Goal: Task Accomplishment & Management: Manage account settings

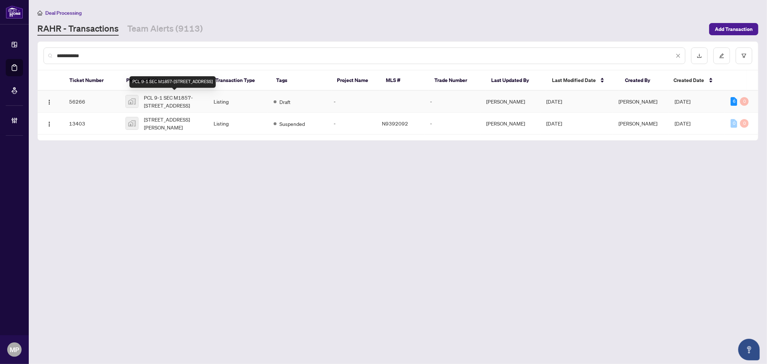
click at [179, 102] on span "PCL 9-1 SEC M1857-38 Sugarbush Ct, Woodbridge, ON, Canada" at bounding box center [173, 101] width 58 height 16
click at [149, 52] on input "**********" at bounding box center [365, 56] width 617 height 8
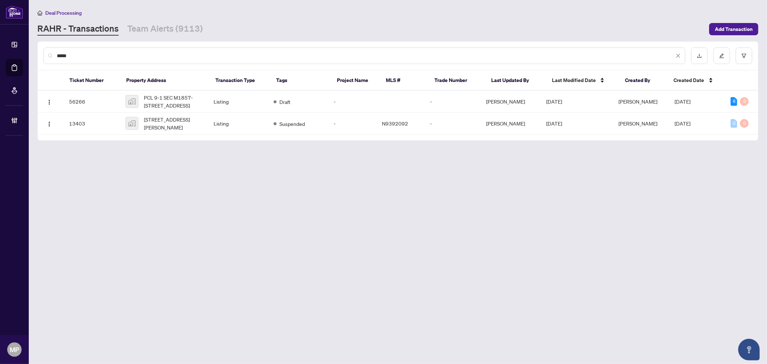
type input "*****"
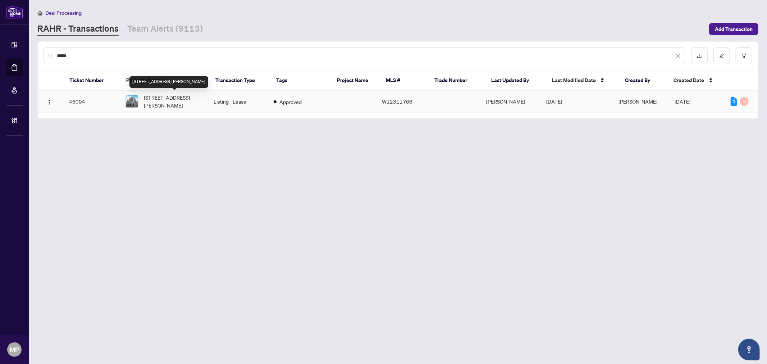
click at [157, 99] on span "603-11 Michael Power Pl, Toronto, Ontario M9A 5G3, Canada" at bounding box center [173, 101] width 58 height 16
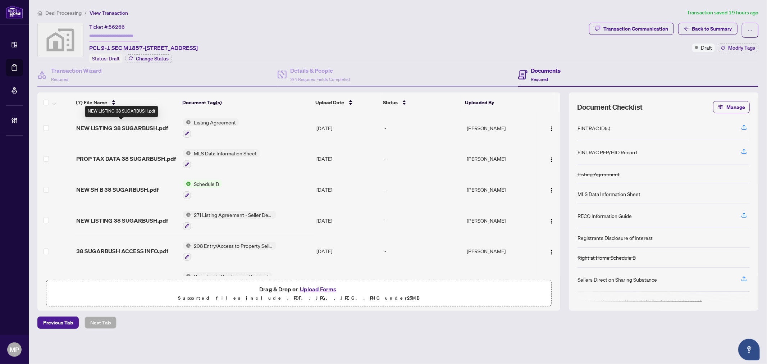
click at [150, 127] on span "NEW LISTING 38 SUGARBUSH.pdf" at bounding box center [122, 128] width 92 height 9
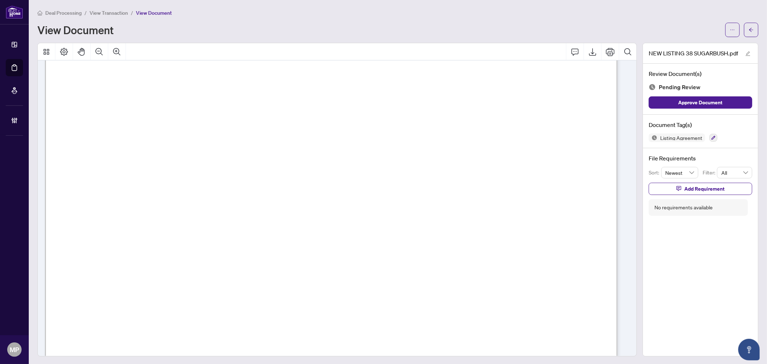
scroll to position [80, 0]
click at [749, 29] on icon "arrow-left" at bounding box center [751, 30] width 4 height 4
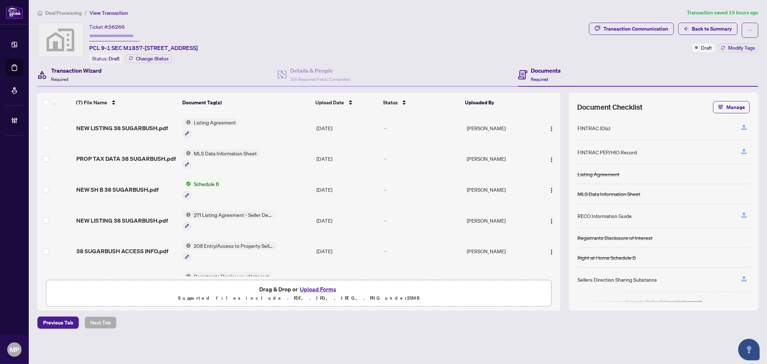
click at [64, 77] on span "Required" at bounding box center [59, 79] width 17 height 5
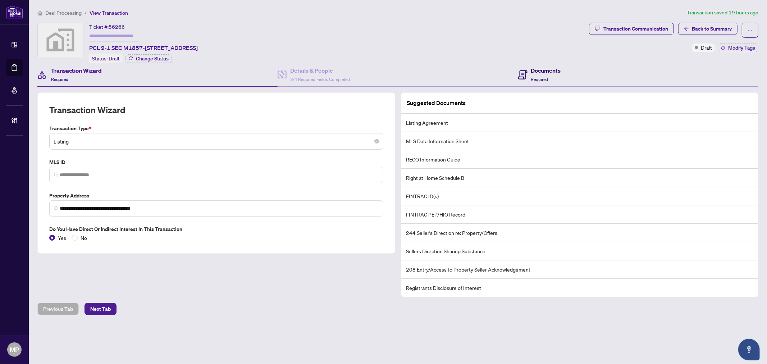
click at [543, 73] on div "Documents Required" at bounding box center [546, 74] width 30 height 17
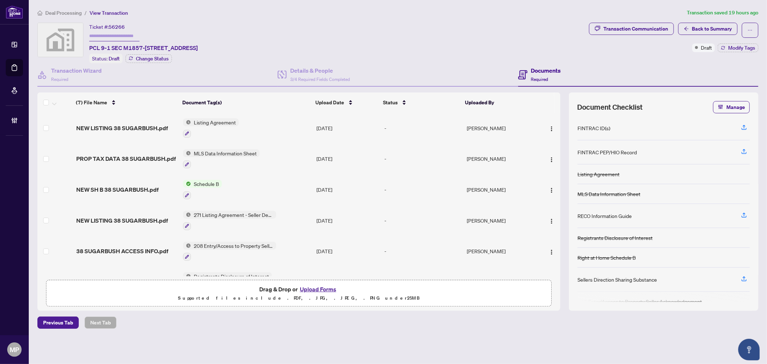
click at [128, 124] on span "NEW LISTING 38 SUGARBUSH.pdf" at bounding box center [122, 128] width 92 height 9
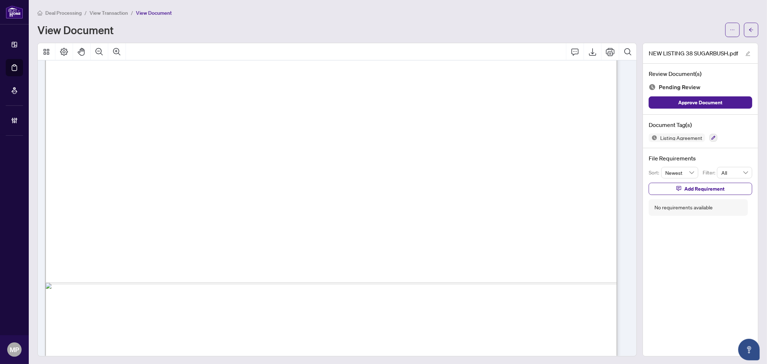
scroll to position [1, 0]
click at [711, 138] on icon "button" at bounding box center [713, 137] width 4 height 4
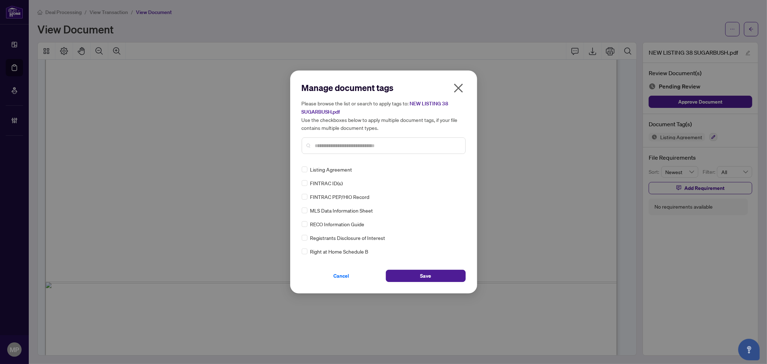
click at [335, 146] on input "text" at bounding box center [387, 146] width 144 height 8
type input "***"
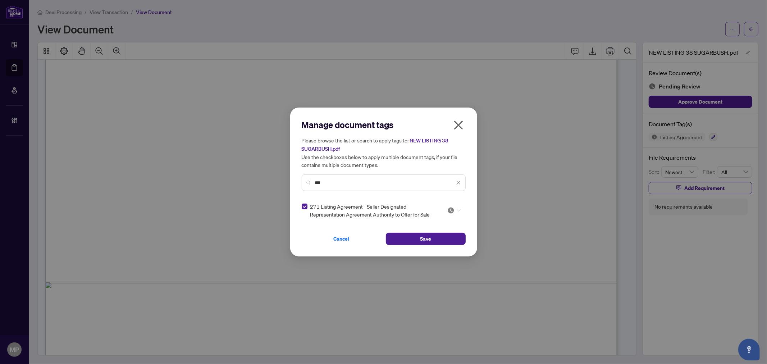
click at [458, 210] on icon at bounding box center [458, 210] width 4 height 3
click at [429, 247] on div "Approved" at bounding box center [432, 245] width 46 height 8
click at [455, 211] on div at bounding box center [454, 210] width 14 height 7
click at [432, 235] on div "Needs Work" at bounding box center [432, 234] width 46 height 8
click at [437, 235] on button "Save" at bounding box center [426, 239] width 80 height 12
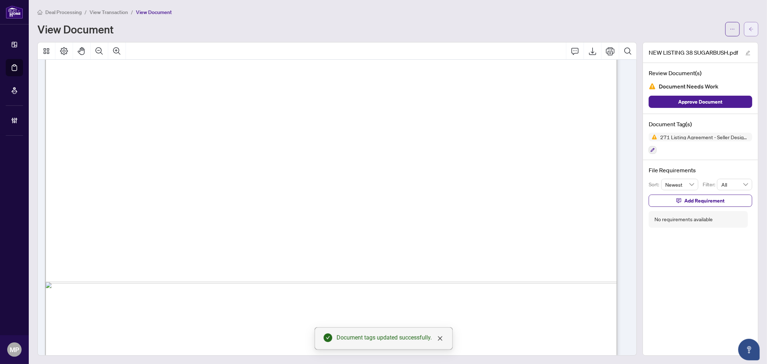
click at [748, 27] on icon "arrow-left" at bounding box center [750, 29] width 5 height 5
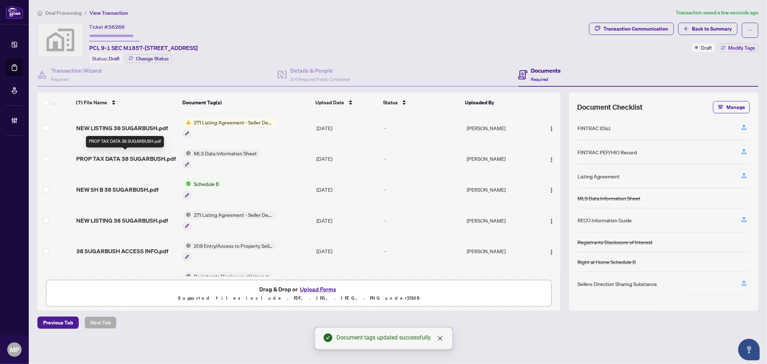
click at [150, 156] on span "PROP TAX DATA 38 SUGARBUSH.pdf" at bounding box center [126, 158] width 100 height 9
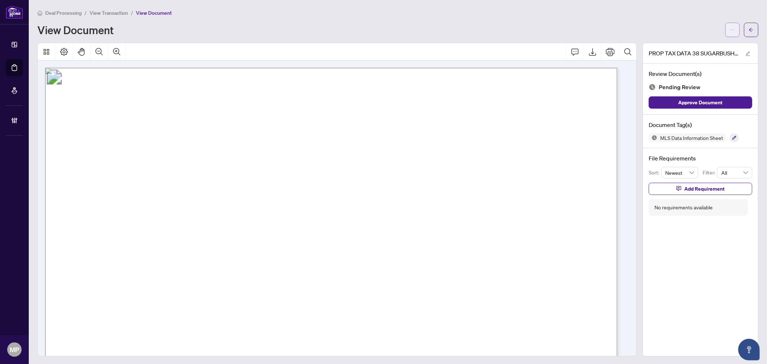
click at [729, 30] on button "button" at bounding box center [732, 30] width 14 height 14
click at [699, 47] on span "Download" at bounding box center [700, 45] width 55 height 8
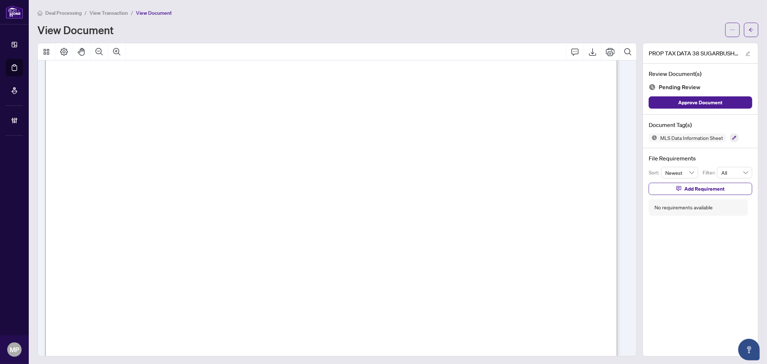
scroll to position [1, 0]
click at [732, 137] on icon "button" at bounding box center [734, 137] width 4 height 4
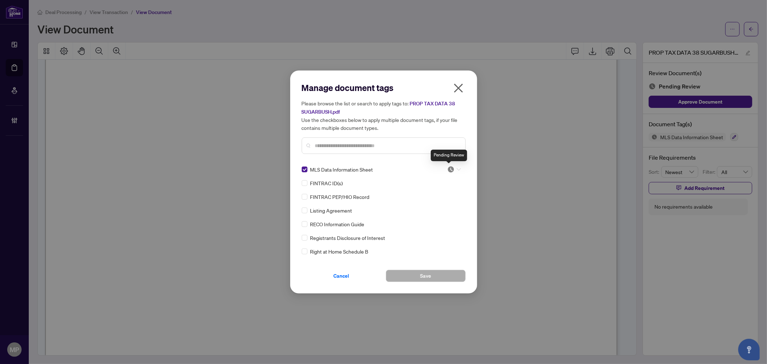
click at [452, 170] on img at bounding box center [450, 169] width 7 height 7
click at [446, 190] on div "Needs Work" at bounding box center [430, 193] width 46 height 8
drag, startPoint x: 427, startPoint y: 278, endPoint x: 433, endPoint y: 278, distance: 5.8
click at [428, 278] on span "Save" at bounding box center [425, 276] width 11 height 12
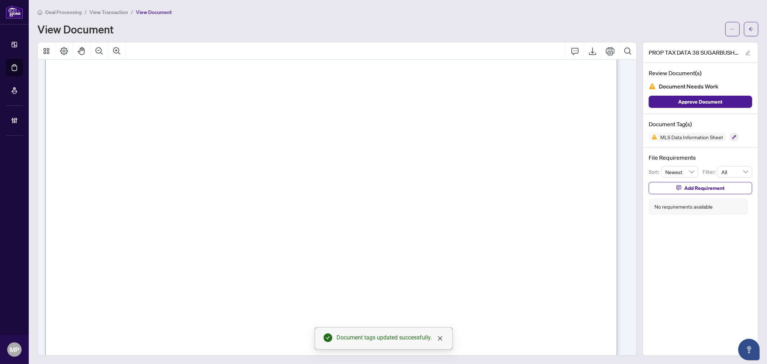
click at [753, 28] on main "Deal Processing / View Transaction / View Document View Document PROP TAX DATA …" at bounding box center [398, 182] width 738 height 364
click at [748, 30] on icon "arrow-left" at bounding box center [750, 29] width 5 height 5
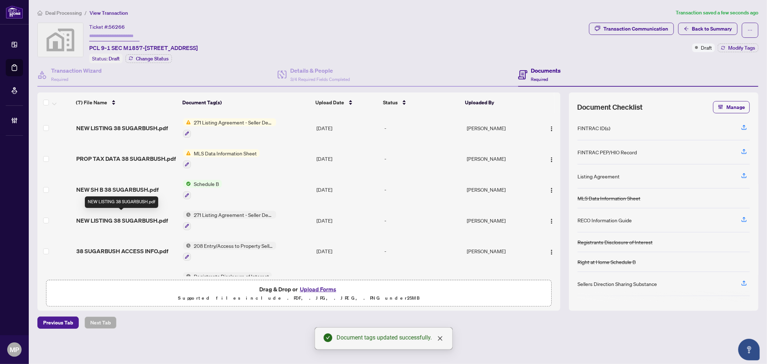
scroll to position [50, 0]
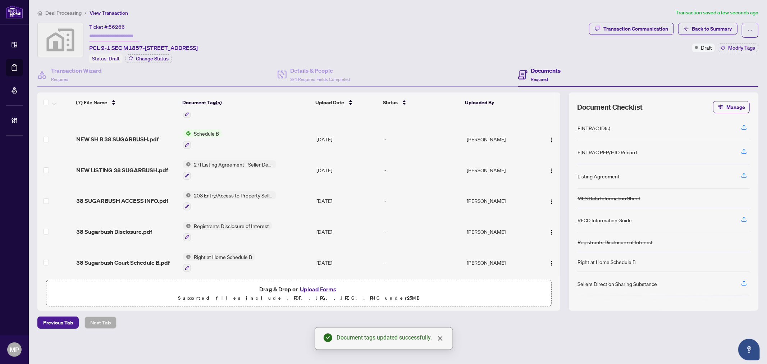
click at [163, 157] on td "NEW LISTING 38 SUGARBUSH.pdf" at bounding box center [126, 170] width 107 height 31
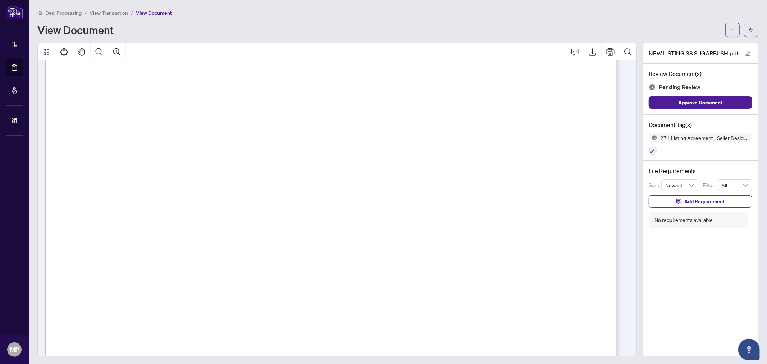
scroll to position [1757, 0]
click at [648, 147] on button "button" at bounding box center [652, 151] width 8 height 8
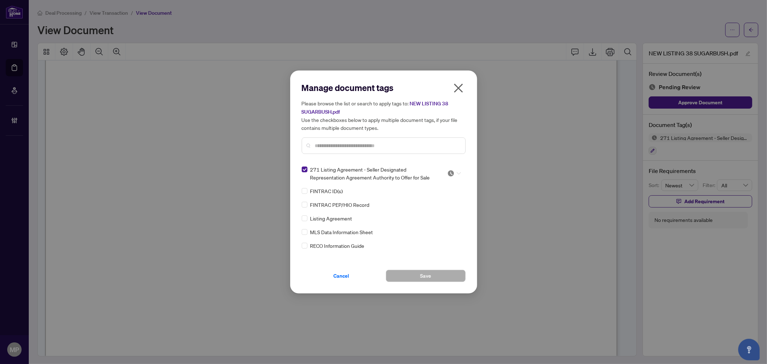
click at [449, 170] on img at bounding box center [450, 173] width 7 height 7
click at [418, 197] on div "Needs Work" at bounding box center [430, 197] width 46 height 8
click at [459, 88] on icon "close" at bounding box center [459, 88] width 12 height 12
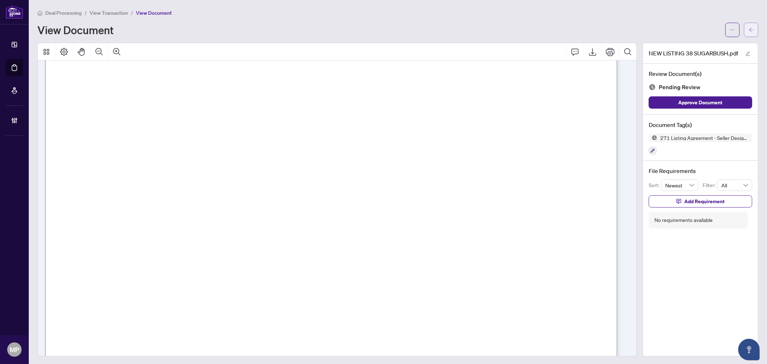
click at [744, 31] on button "button" at bounding box center [751, 30] width 14 height 14
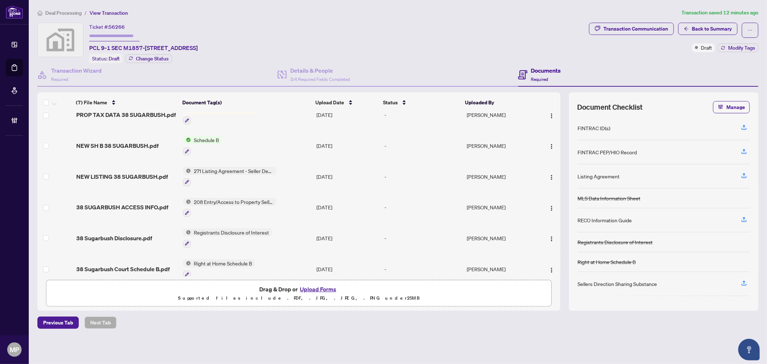
scroll to position [50, 0]
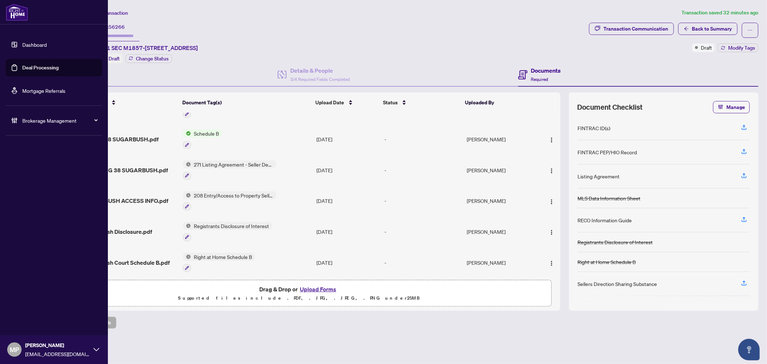
click at [52, 64] on link "Deal Processing" at bounding box center [40, 67] width 36 height 6
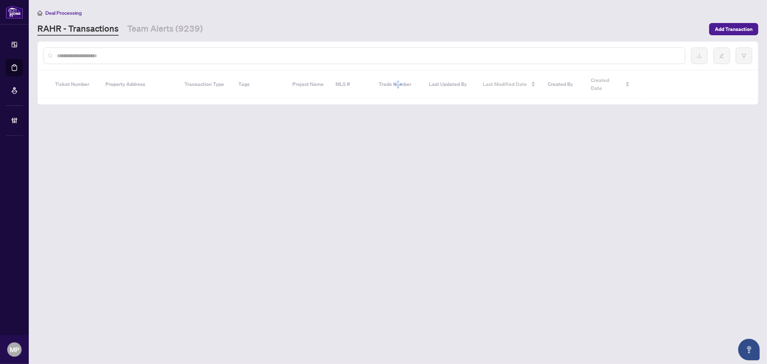
click at [213, 55] on input "text" at bounding box center [368, 56] width 622 height 8
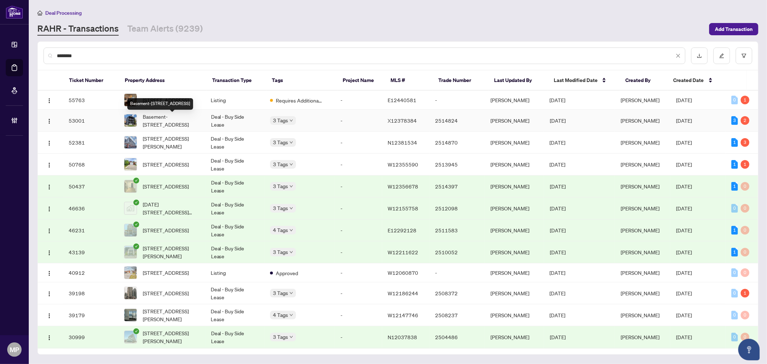
type input "*******"
click at [174, 123] on span "Basement-36 Welland St, Welland, Ontario L3B 4E4, Canada" at bounding box center [171, 121] width 57 height 16
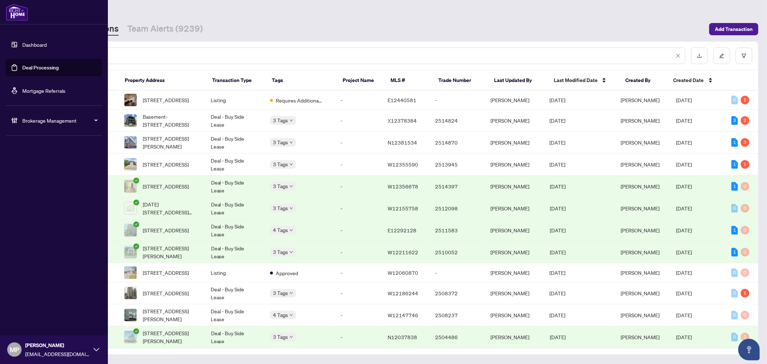
click at [37, 117] on span "Brokerage Management" at bounding box center [59, 120] width 75 height 8
click at [44, 173] on link "Manage Agents" at bounding box center [33, 172] width 36 height 6
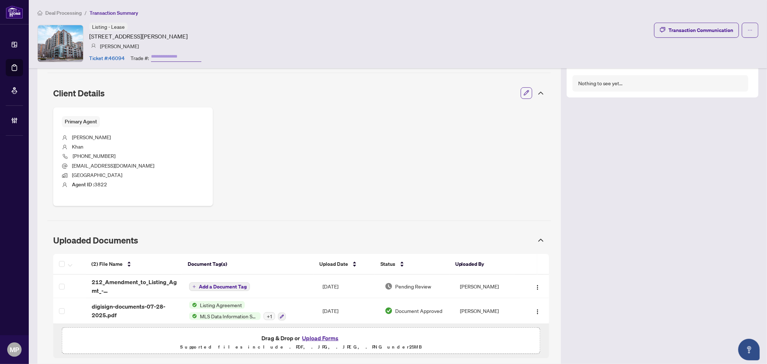
scroll to position [258, 0]
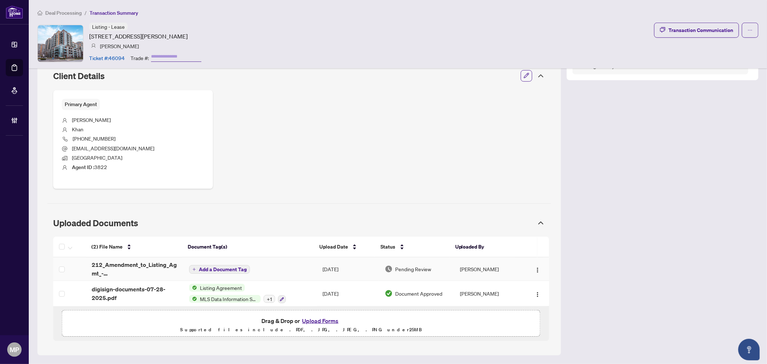
click at [220, 271] on span "Add a Document Tag" at bounding box center [223, 269] width 48 height 5
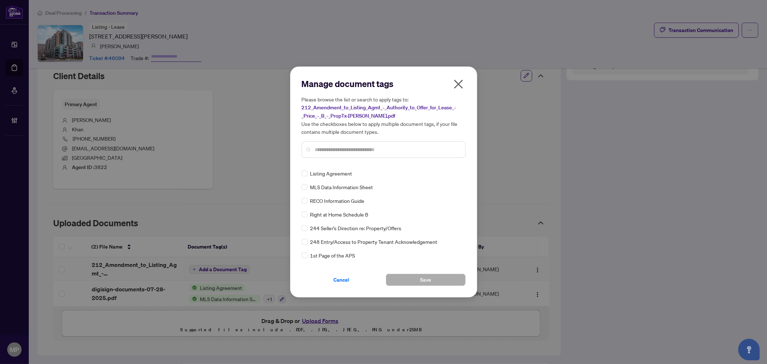
click at [367, 153] on input "text" at bounding box center [387, 150] width 144 height 8
type input "***"
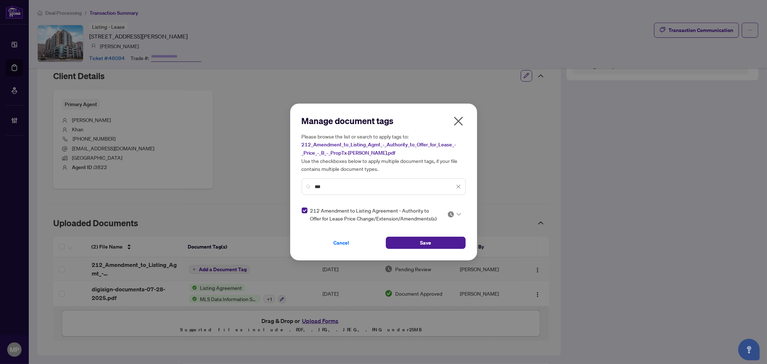
drag, startPoint x: 453, startPoint y: 212, endPoint x: 453, endPoint y: 218, distance: 6.1
click at [453, 212] on img at bounding box center [450, 214] width 7 height 7
click at [440, 246] on div "Approved" at bounding box center [432, 249] width 46 height 8
click at [440, 245] on button "Save" at bounding box center [426, 243] width 80 height 12
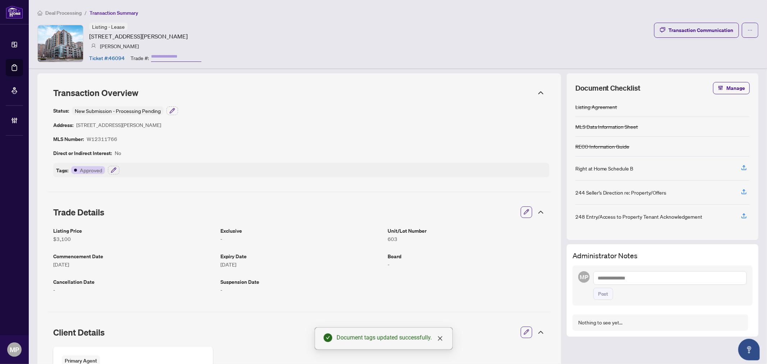
scroll to position [0, 0]
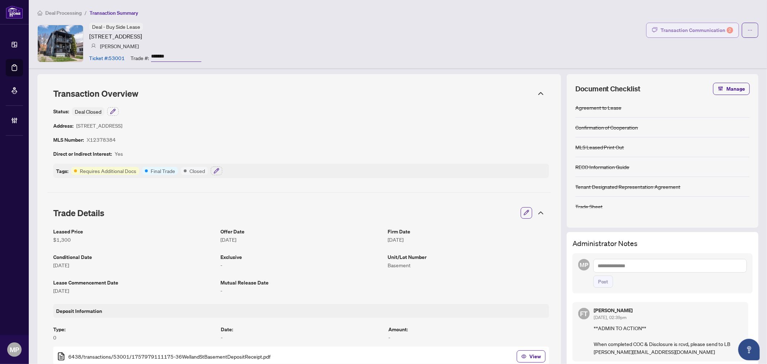
click at [688, 26] on div "Transaction Communication 2" at bounding box center [696, 30] width 73 height 12
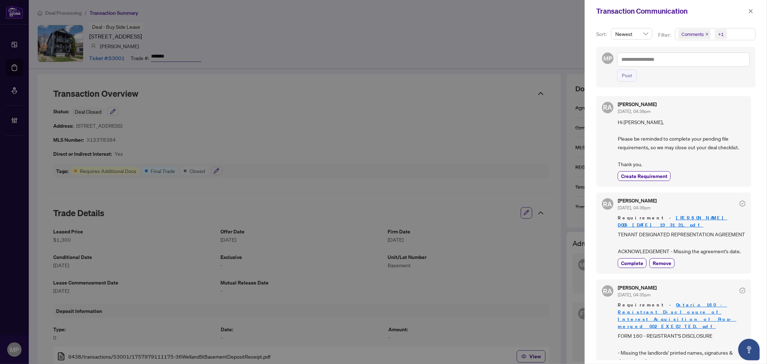
click at [705, 34] on icon "close" at bounding box center [707, 34] width 4 height 4
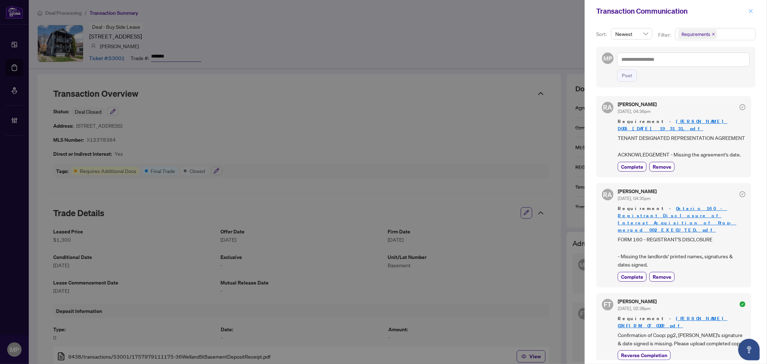
click at [752, 9] on icon "close" at bounding box center [750, 11] width 5 height 5
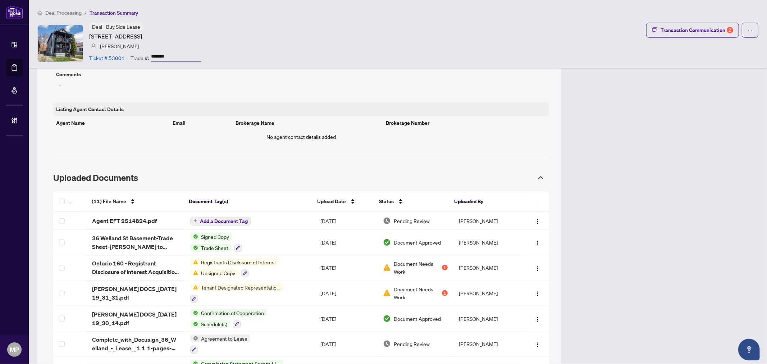
scroll to position [519, 0]
click at [144, 292] on span "JON DOCS_2025-09-18 19_31_31.pdf" at bounding box center [135, 292] width 87 height 17
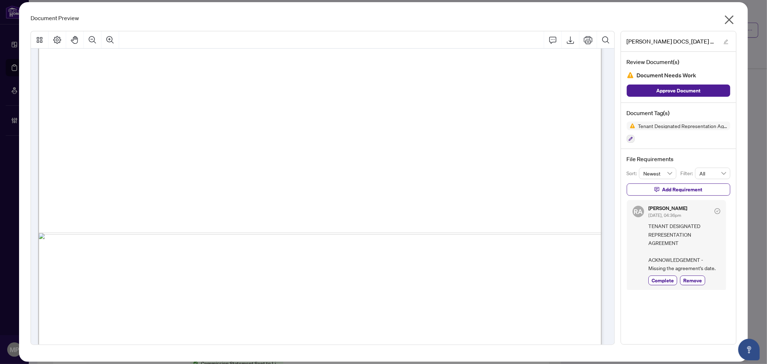
scroll to position [1917, 0]
click at [731, 19] on icon "close" at bounding box center [729, 20] width 12 height 12
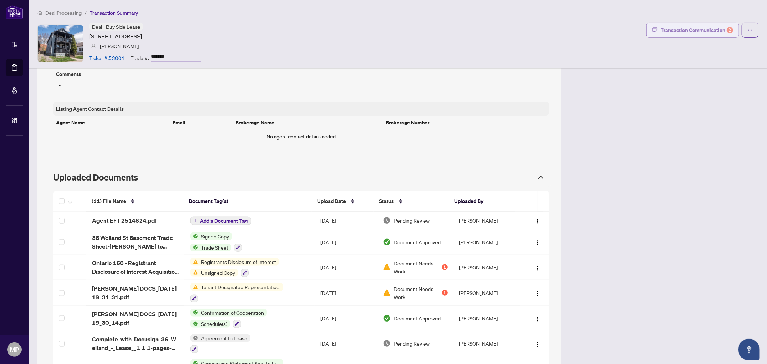
click at [685, 37] on button "Transaction Communication 2" at bounding box center [692, 30] width 93 height 15
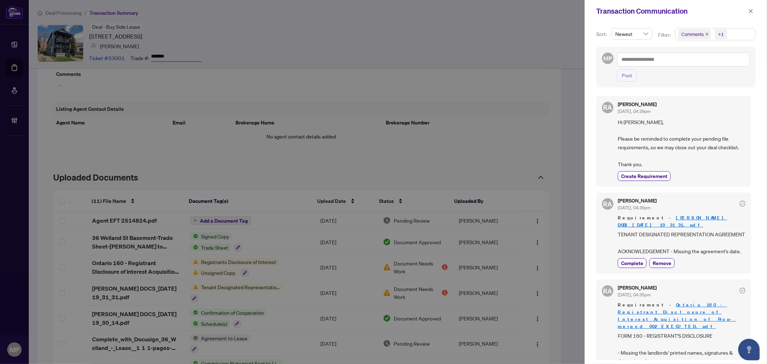
click at [707, 35] on icon "close" at bounding box center [707, 34] width 4 height 4
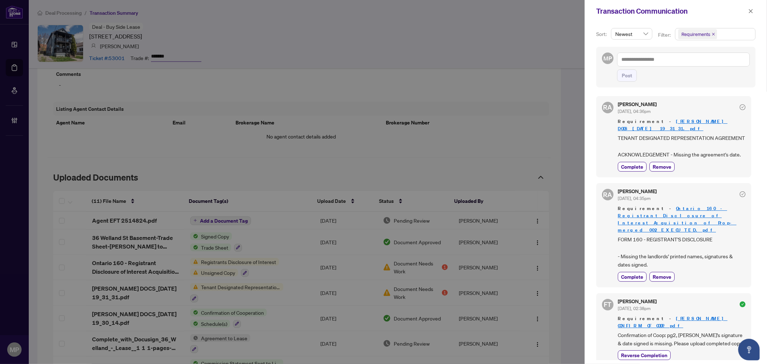
drag, startPoint x: 749, startPoint y: 8, endPoint x: 737, endPoint y: 0, distance: 14.5
click at [750, 8] on span "button" at bounding box center [750, 11] width 5 height 12
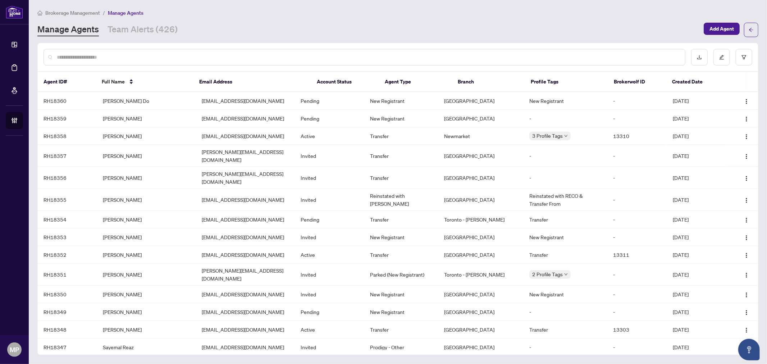
click at [229, 61] on div at bounding box center [364, 57] width 642 height 17
click at [232, 60] on input "text" at bounding box center [368, 57] width 622 height 8
paste input "*****"
type input "*****"
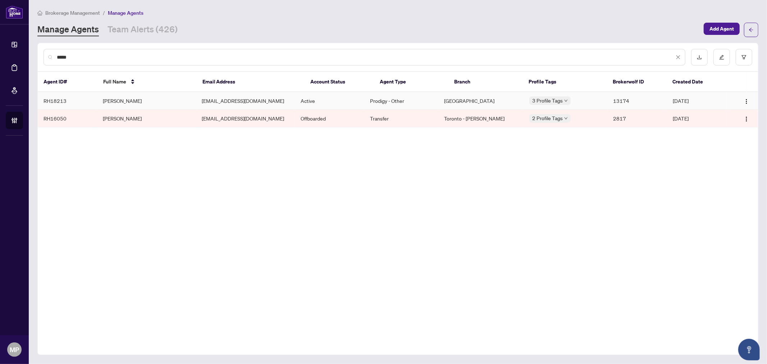
click at [150, 101] on td "[PERSON_NAME]" at bounding box center [146, 101] width 99 height 18
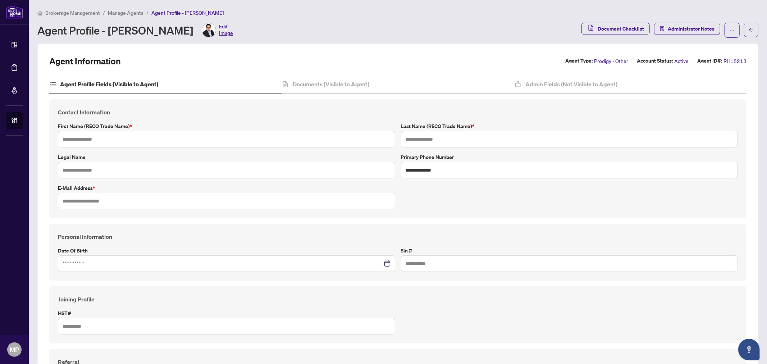
type input "*******"
type input "**********"
type input "*********"
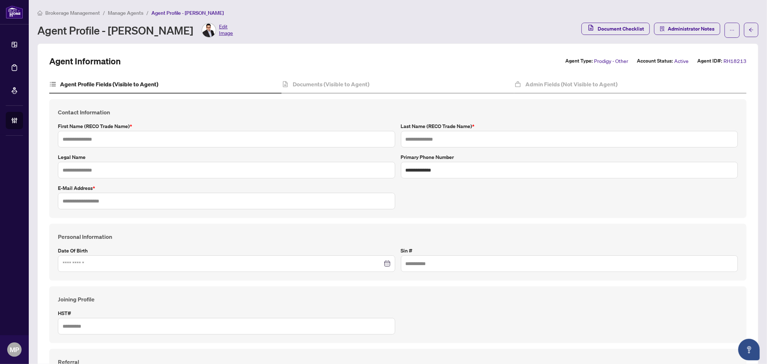
type input "**********"
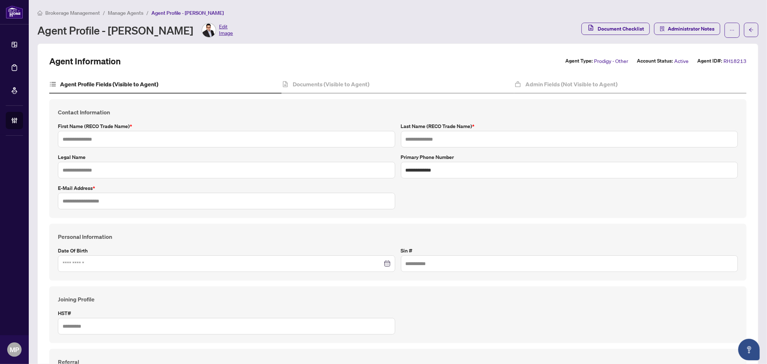
type input "**********"
type input "*******"
type input "**********"
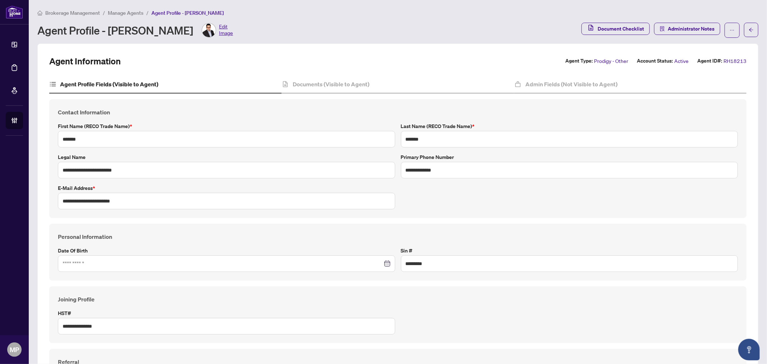
type input "****"
type input "**********"
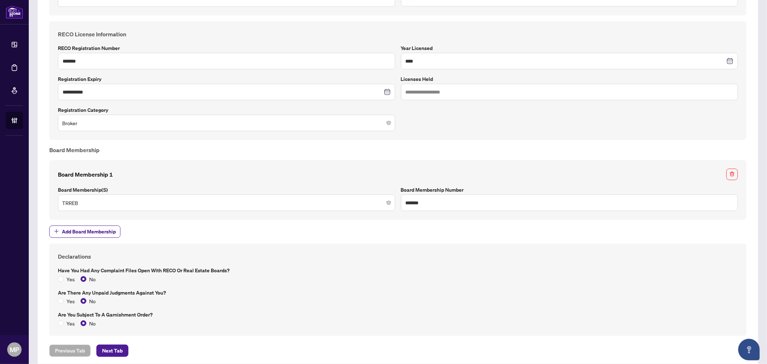
scroll to position [439, 0]
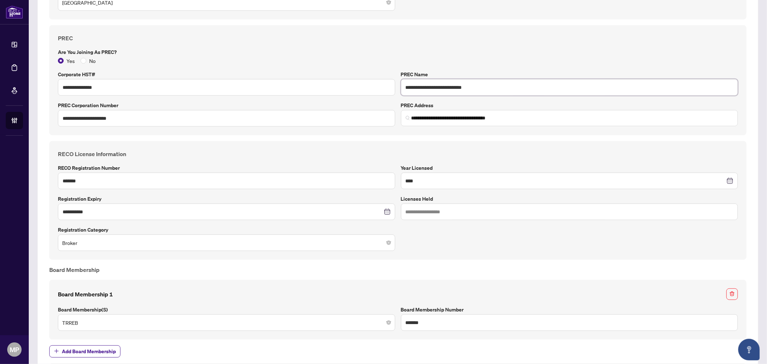
click at [458, 84] on input "**********" at bounding box center [569, 87] width 337 height 17
click at [468, 83] on input "**********" at bounding box center [569, 87] width 337 height 17
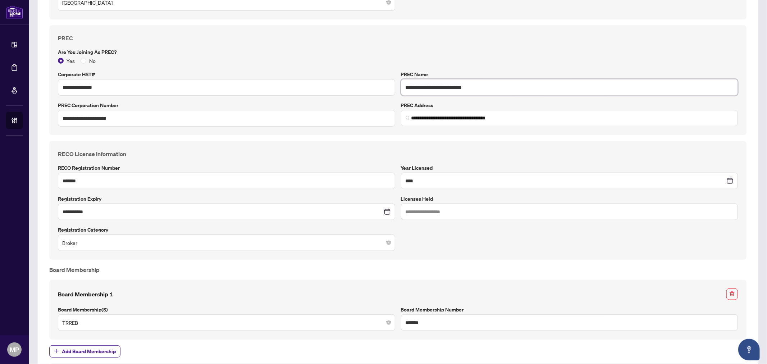
click at [468, 83] on input "**********" at bounding box center [569, 87] width 337 height 17
paste input "text"
type input "**********"
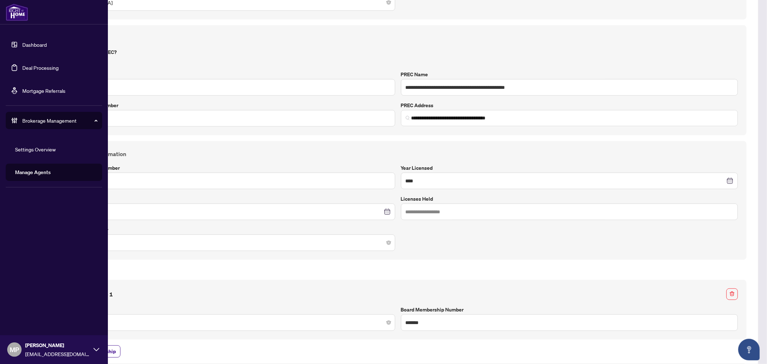
click at [34, 66] on link "Deal Processing" at bounding box center [40, 67] width 36 height 6
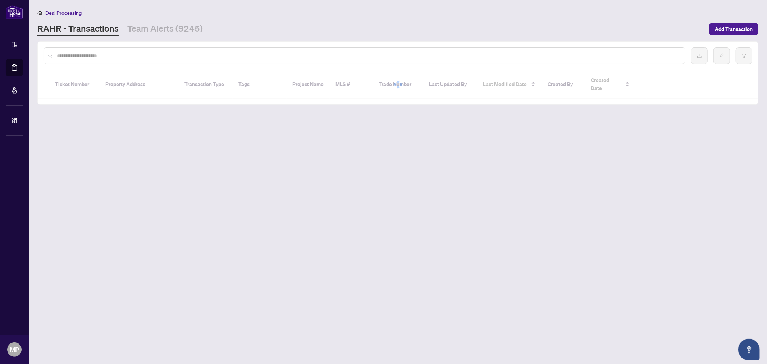
click at [294, 50] on div at bounding box center [364, 55] width 642 height 17
click at [286, 54] on input "text" at bounding box center [368, 56] width 622 height 8
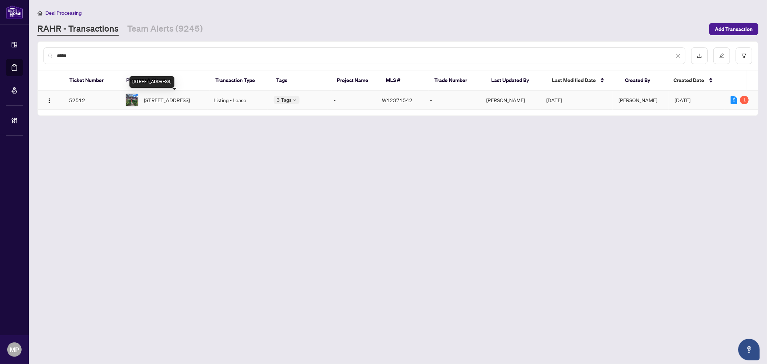
click at [190, 96] on span "2-11 Rivercrest Rd, Toronto, Ontario M6S 4H4, Canada" at bounding box center [167, 100] width 46 height 8
click at [275, 66] on div "*****" at bounding box center [398, 56] width 720 height 28
click at [300, 53] on input "*****" at bounding box center [365, 56] width 617 height 8
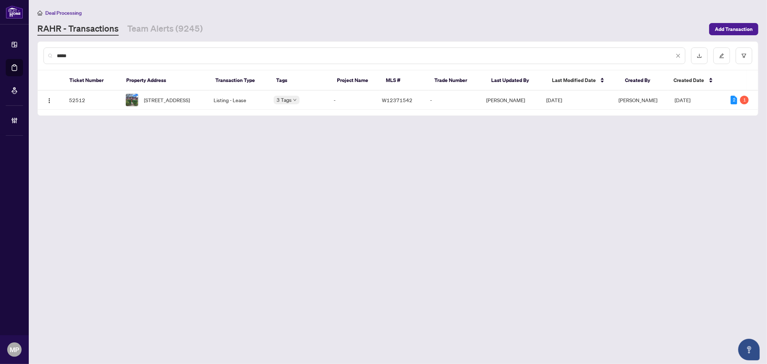
click at [300, 53] on input "*****" at bounding box center [365, 56] width 617 height 8
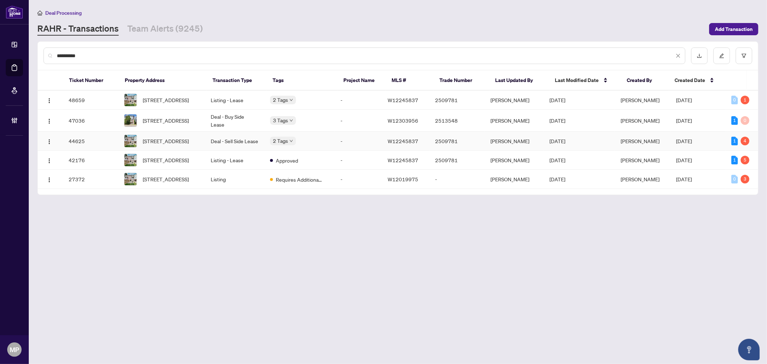
type input "**********"
click at [286, 146] on span "Requires Additional Docs" at bounding box center [312, 148] width 54 height 8
click at [189, 143] on span "38-6830 Meadowvale Town Circ Circ, Mississauga, Ontario L5N 7T5, Canada" at bounding box center [166, 141] width 46 height 8
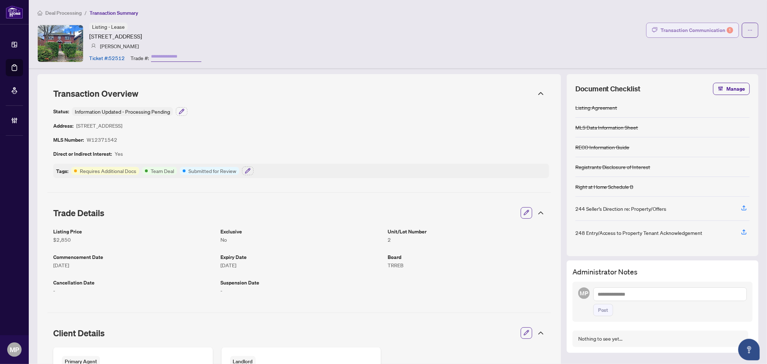
click at [703, 33] on div "Transaction Communication 1" at bounding box center [696, 30] width 73 height 12
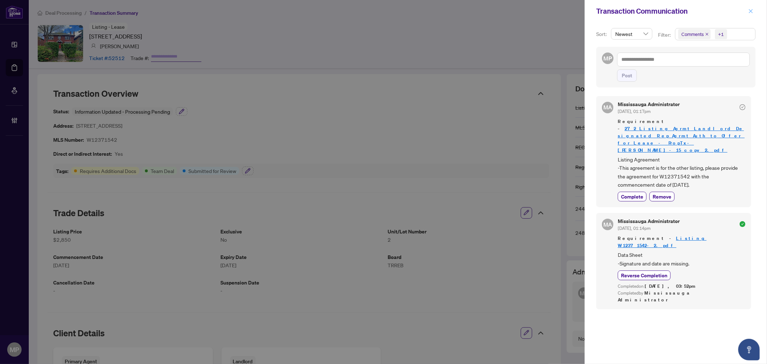
click at [752, 9] on icon "close" at bounding box center [750, 11] width 5 height 5
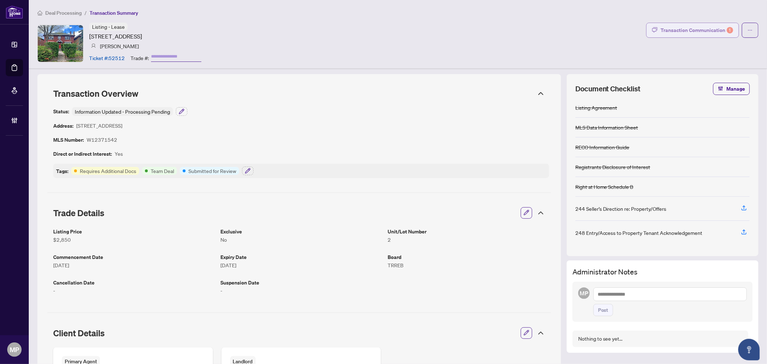
click at [686, 32] on div "Transaction Communication 1" at bounding box center [696, 30] width 73 height 12
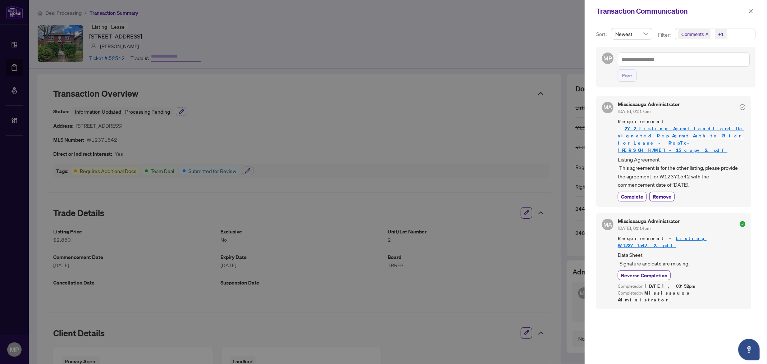
drag, startPoint x: 718, startPoint y: 170, endPoint x: 615, endPoint y: 147, distance: 106.2
click at [615, 147] on div "MA Mississauga Administrator Sep/16/2025, 01:17pm Requirement - 272_Listing_Agr…" at bounding box center [673, 151] width 155 height 111
copy span "Listing Agreement -This agreement is for the other listing, please provide the …"
drag, startPoint x: 753, startPoint y: 11, endPoint x: 748, endPoint y: 14, distance: 5.8
click at [753, 11] on icon "close" at bounding box center [750, 11] width 5 height 5
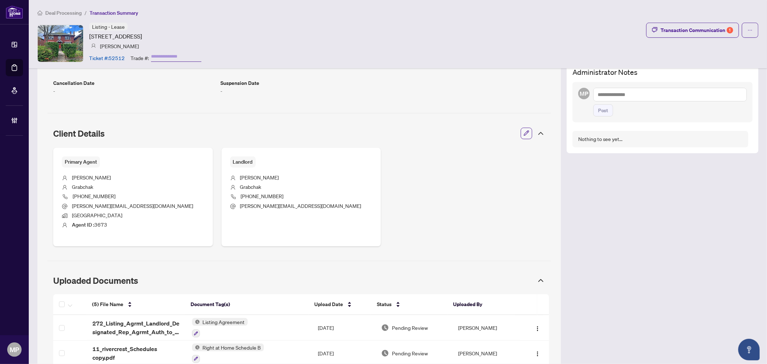
scroll to position [334, 0]
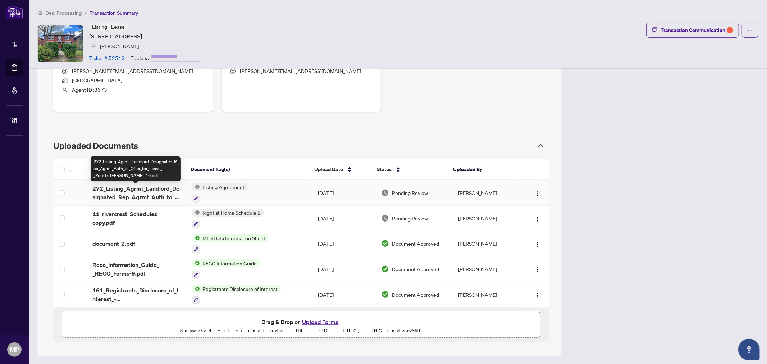
click at [157, 190] on span "272_Listing_Agrmt_Landlord_Designated_Rep_Agrmt_Auth_to_Offer_for_Lease_-_PropT…" at bounding box center [136, 192] width 88 height 17
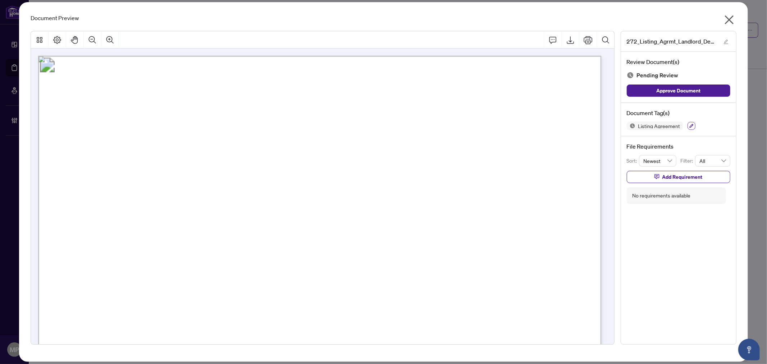
click at [692, 125] on icon "button" at bounding box center [691, 126] width 4 height 4
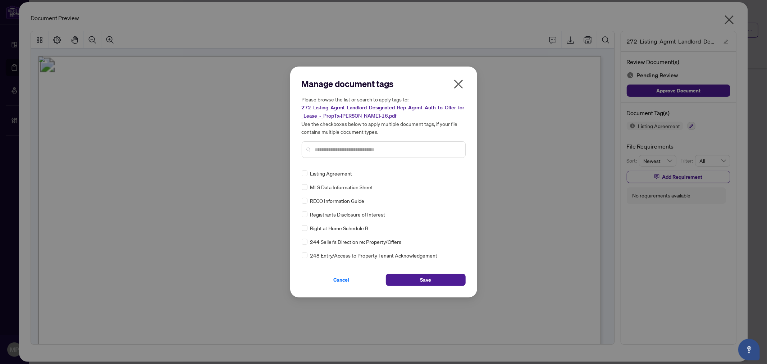
drag, startPoint x: 328, startPoint y: 155, endPoint x: 342, endPoint y: 150, distance: 15.2
click at [332, 153] on div at bounding box center [384, 149] width 164 height 17
click at [354, 142] on div at bounding box center [384, 149] width 164 height 17
click at [354, 147] on input "text" at bounding box center [387, 150] width 144 height 8
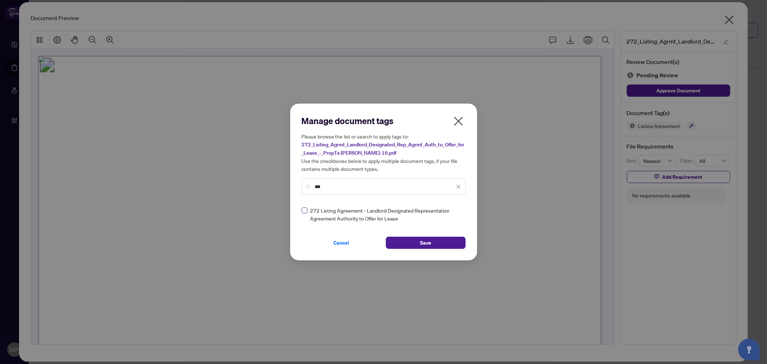
type input "***"
click at [450, 212] on img at bounding box center [450, 214] width 7 height 7
click at [446, 249] on div "Approved" at bounding box center [432, 249] width 46 height 8
drag, startPoint x: 457, startPoint y: 123, endPoint x: 436, endPoint y: 280, distance: 158.5
click at [276, 121] on div "Manage document tags Please browse the list or search to apply tags to: 272_Lis…" at bounding box center [383, 182] width 767 height 364
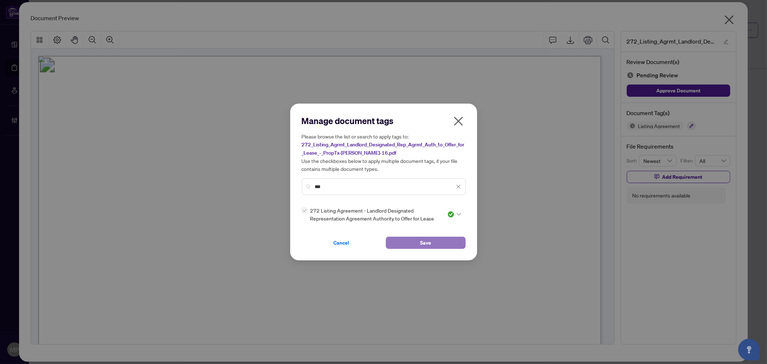
click at [418, 242] on button "Save" at bounding box center [426, 243] width 80 height 12
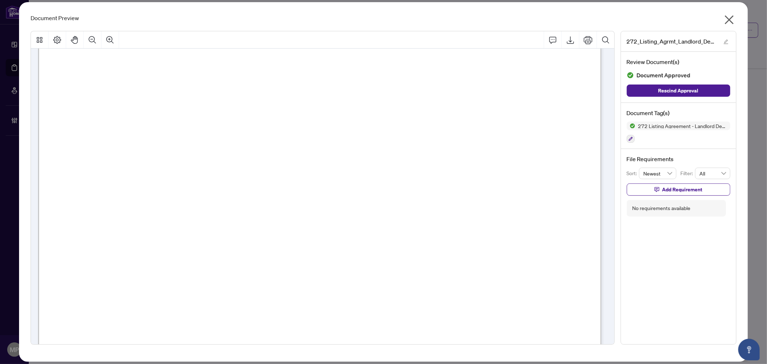
scroll to position [120, 0]
click at [732, 20] on icon "close" at bounding box center [729, 20] width 12 height 12
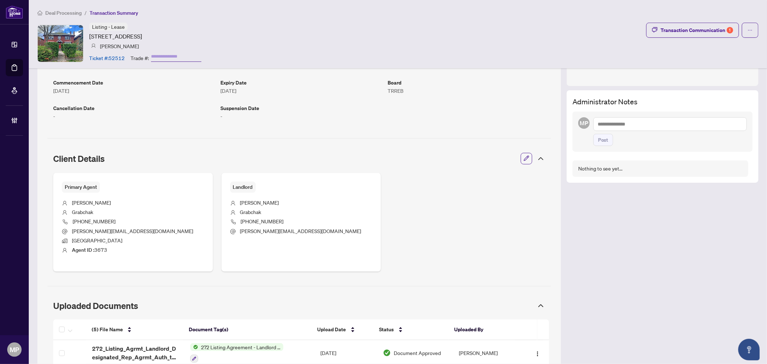
scroll to position [0, 0]
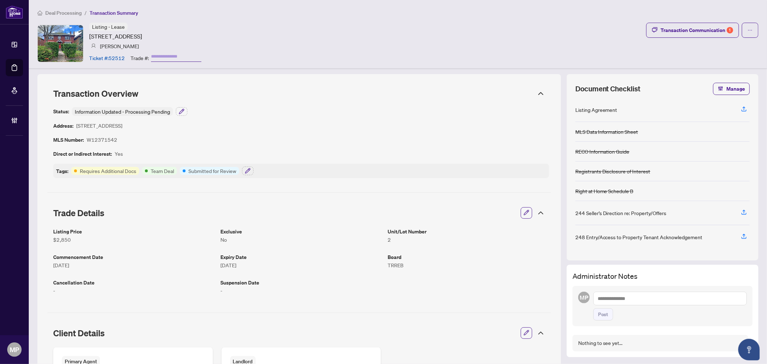
click at [100, 139] on article "W12371542" at bounding box center [102, 140] width 31 height 8
copy article "W12371542"
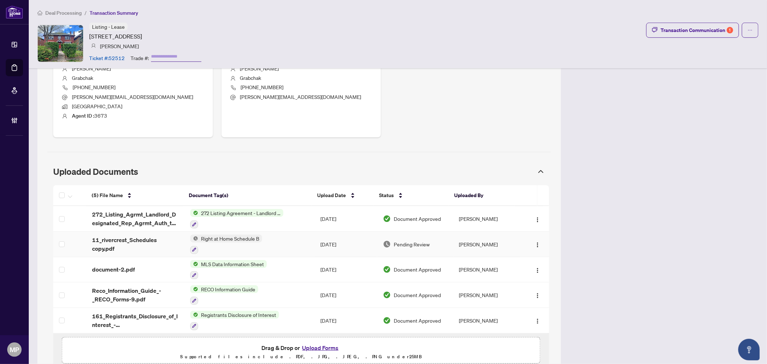
scroll to position [294, 0]
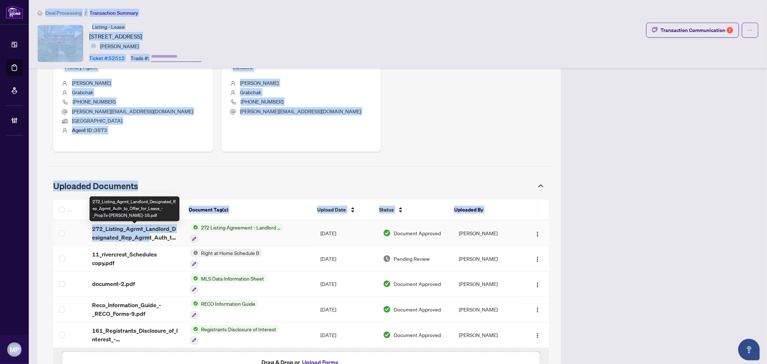
drag, startPoint x: 147, startPoint y: 238, endPoint x: 0, endPoint y: 239, distance: 146.7
click at [0, 228] on div "Dashboard Deal Processing Mortgage Referrals Brokerage Management MP Mariya Pro…" at bounding box center [383, 182] width 767 height 364
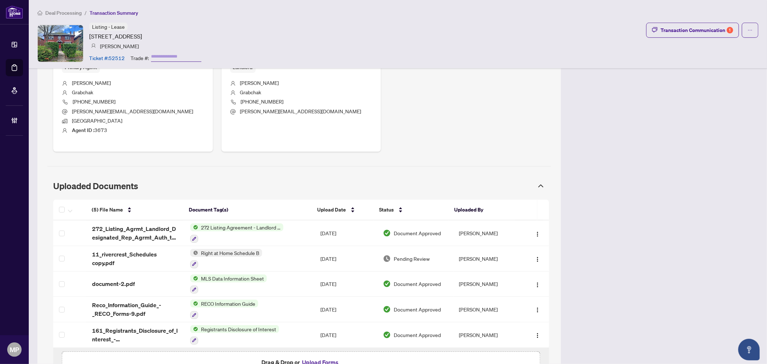
drag, startPoint x: 636, startPoint y: 226, endPoint x: 310, endPoint y: 242, distance: 326.4
click at [634, 226] on div "Transaction Overview Status: Information Updated - Processing Pending Address: …" at bounding box center [397, 88] width 721 height 616
click at [148, 237] on span "272_Listing_Agrmt_Landlord_Designated_Rep_Agrmt_Auth_to_Offer_for_Lease_-_PropT…" at bounding box center [135, 232] width 87 height 17
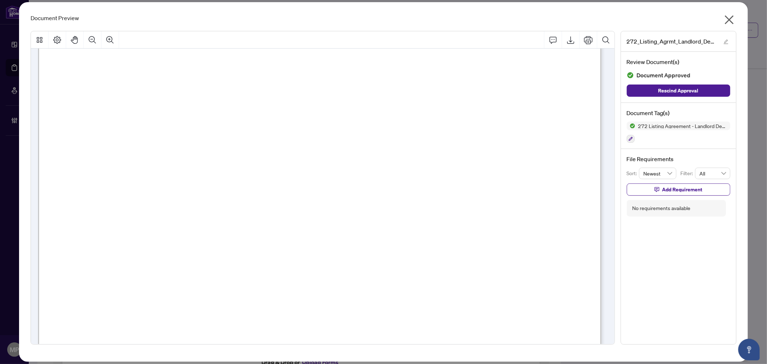
scroll to position [2396, 0]
click at [630, 136] on button "button" at bounding box center [630, 139] width 8 height 8
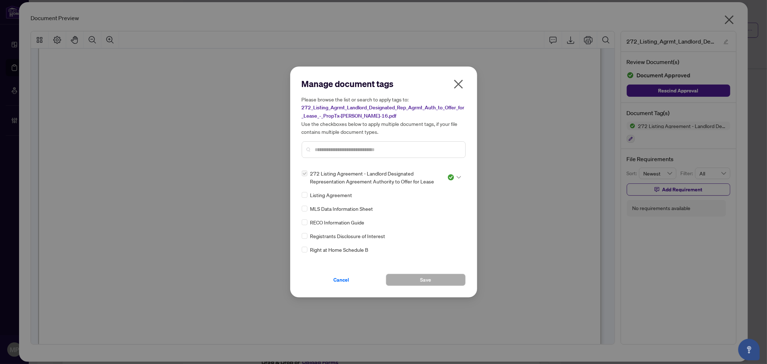
click at [452, 178] on div at bounding box center [454, 177] width 14 height 7
click at [434, 201] on div "Needs Work" at bounding box center [430, 201] width 46 height 8
click at [423, 280] on span "Save" at bounding box center [425, 280] width 11 height 12
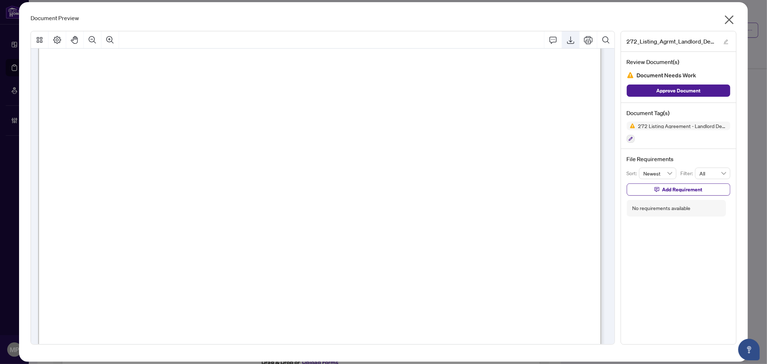
click at [572, 41] on icon "Export" at bounding box center [570, 40] width 9 height 9
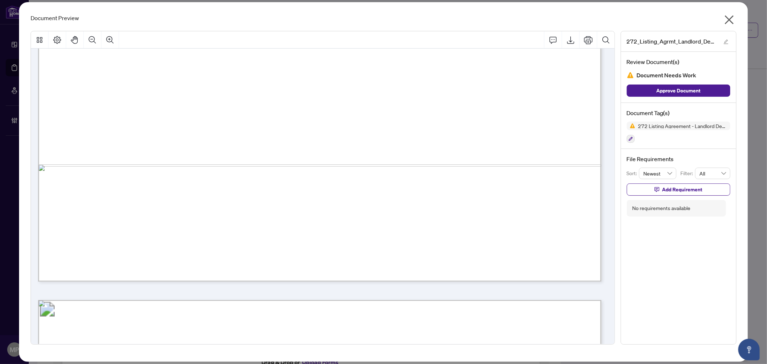
click at [708, 24] on div "Document Preview 272_Listing_Agrmt_Landlord_Designated_Rep_Agrmt_Auth_to_Offer_…" at bounding box center [383, 181] width 728 height 359
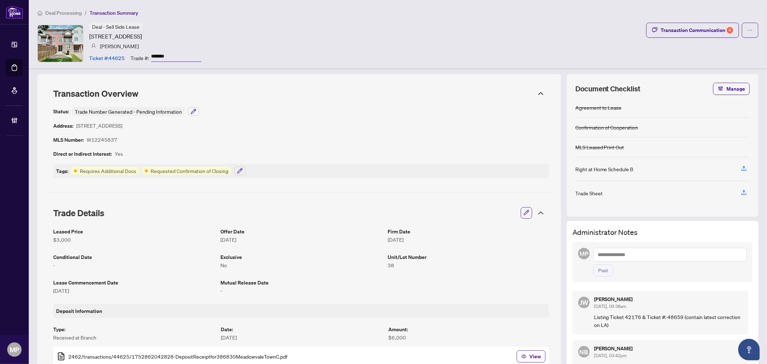
click at [685, 20] on div "Deal Processing / Transaction Summary Deal - Sell Side Lease [STREET_ADDRESS] […" at bounding box center [398, 34] width 738 height 68
click at [685, 32] on div "Transaction Communication 4" at bounding box center [696, 30] width 73 height 12
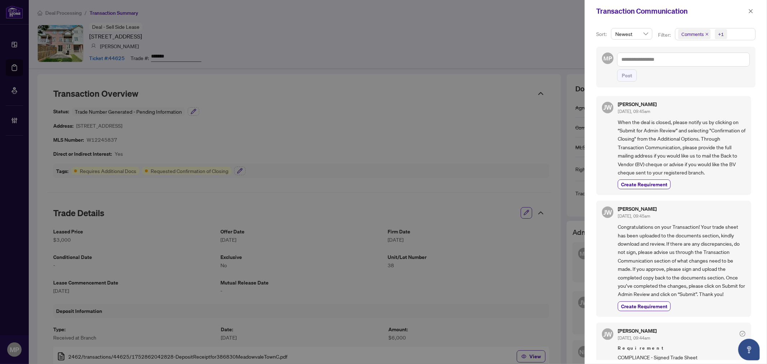
click at [708, 33] on icon "close" at bounding box center [707, 34] width 4 height 4
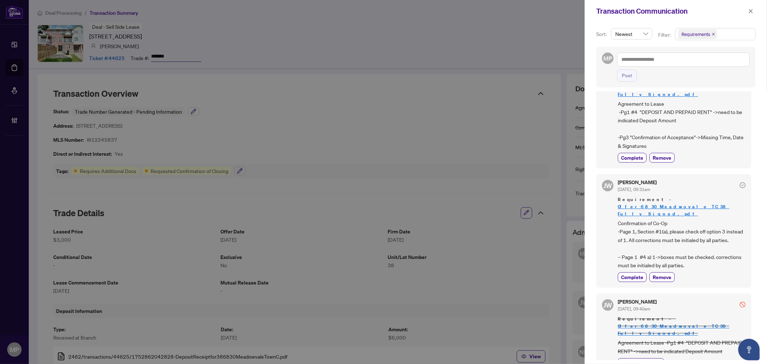
scroll to position [182, 0]
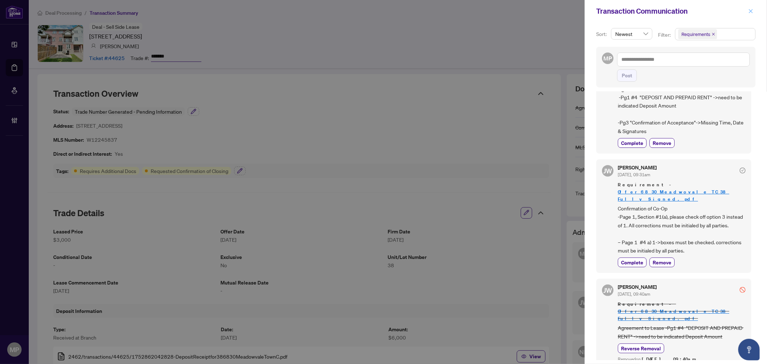
click at [753, 9] on button "button" at bounding box center [750, 11] width 9 height 9
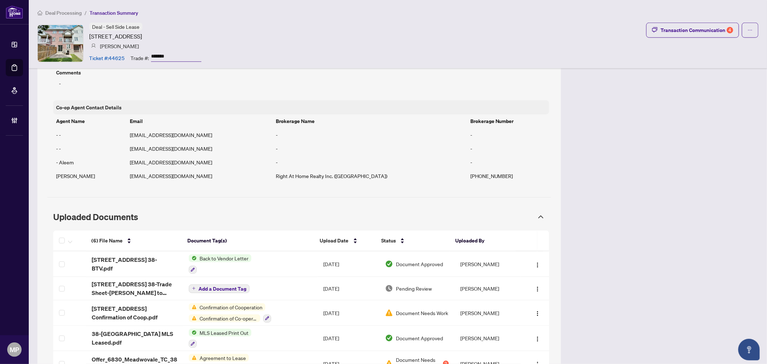
scroll to position [550, 0]
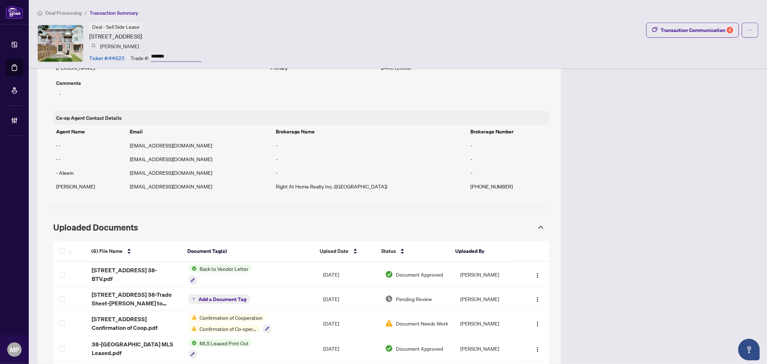
scroll to position [630, 0]
